Goal: Navigation & Orientation: Find specific page/section

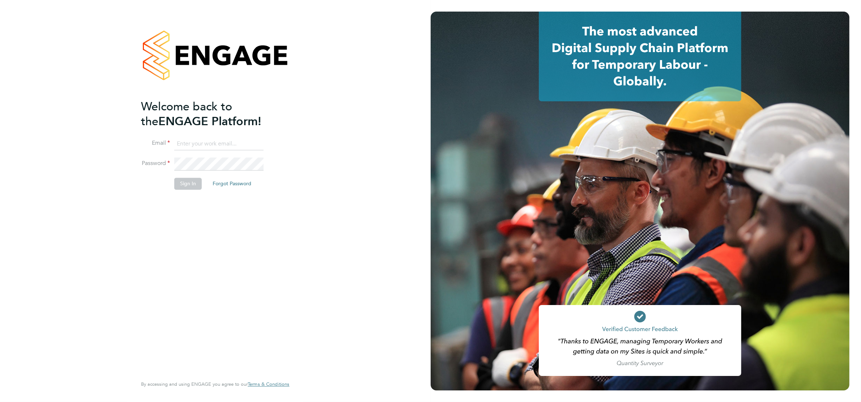
click at [186, 141] on input at bounding box center [218, 143] width 89 height 13
type input "support@engagelabs.io"
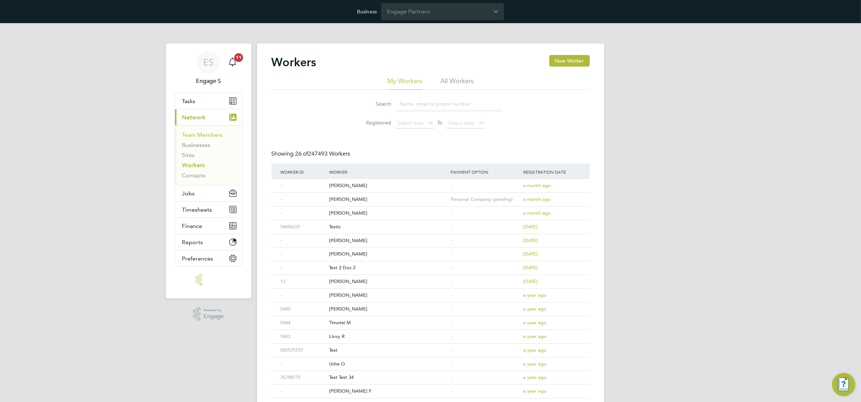
click at [201, 134] on link "Team Members" at bounding box center [202, 134] width 40 height 7
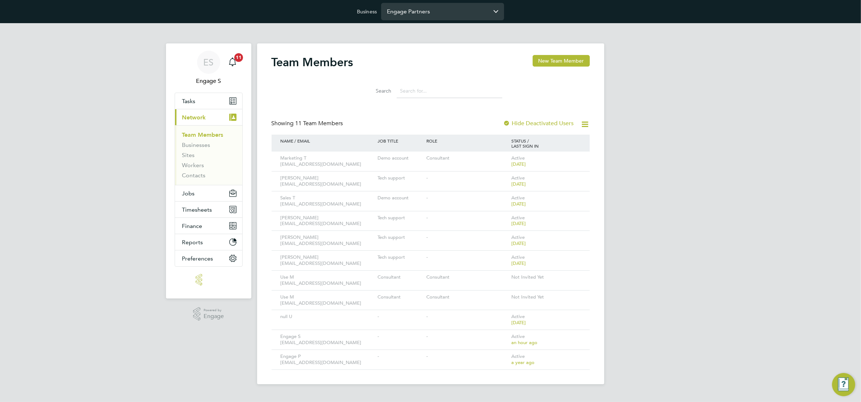
click at [405, 13] on input "Engage Partners" at bounding box center [442, 11] width 123 height 17
click at [399, 30] on span "Pretium Resourcing Ltd" at bounding box center [418, 29] width 62 height 9
type input "Pretium Resourcing Ltd"
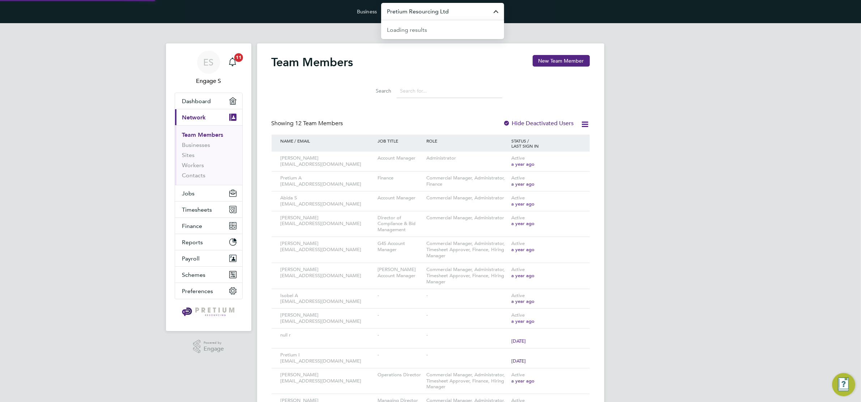
click at [411, 10] on input "Pretium Resourcing Ltd" at bounding box center [442, 11] width 123 height 17
click at [408, 48] on span "Seddon Construction Limited" at bounding box center [426, 47] width 78 height 9
type input "Seddon Construction Limited"
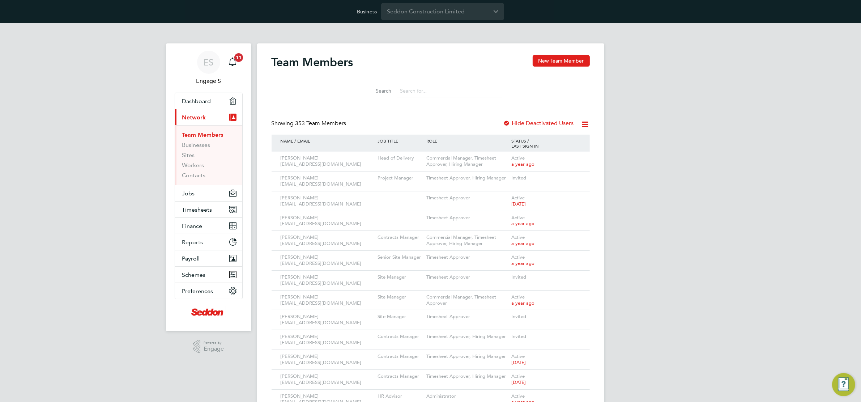
click at [200, 136] on link "Team Members" at bounding box center [202, 134] width 41 height 7
click at [198, 145] on link "Businesses" at bounding box center [196, 144] width 28 height 7
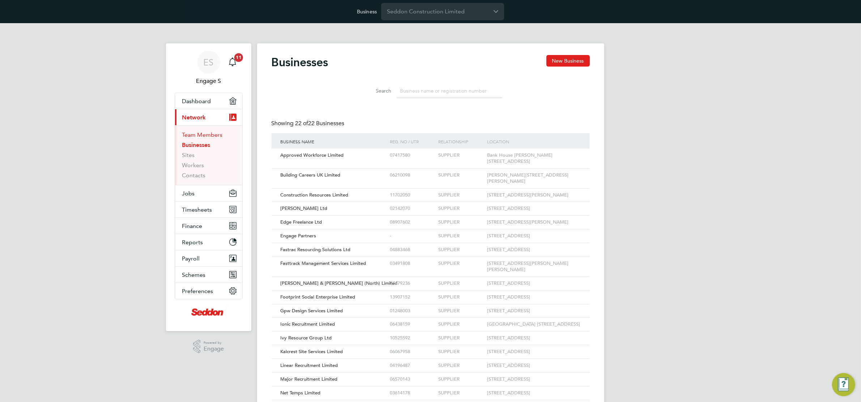
click at [199, 135] on link "Team Members" at bounding box center [202, 134] width 40 height 7
